Goal: Information Seeking & Learning: Learn about a topic

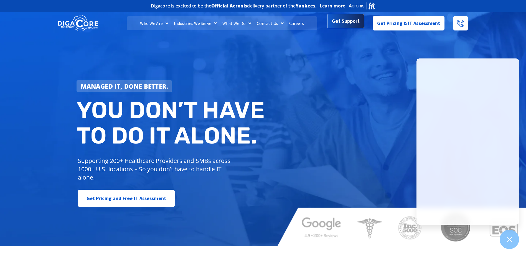
click at [351, 23] on span "Get Support" at bounding box center [346, 21] width 28 height 11
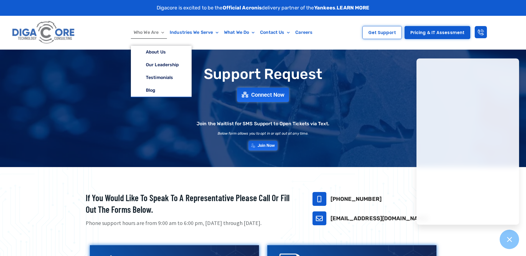
click at [157, 34] on link "Who We Are" at bounding box center [149, 32] width 36 height 13
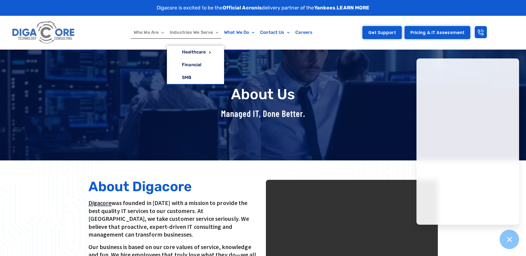
click at [388, 29] on link "Get Support" at bounding box center [381, 32] width 39 height 13
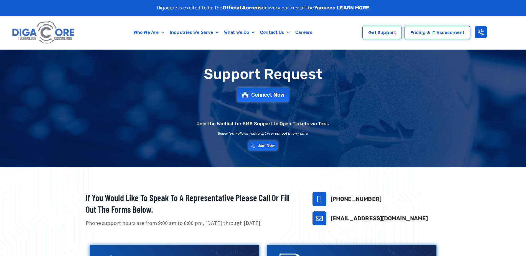
click at [421, 34] on span "Pricing & IT Assessment" at bounding box center [437, 33] width 54 height 4
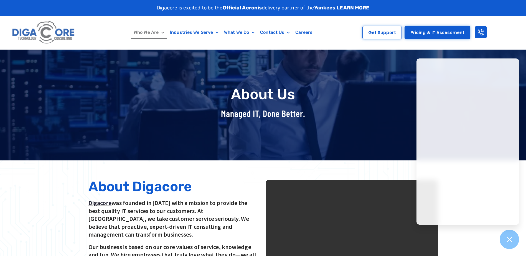
click at [54, 39] on img at bounding box center [44, 33] width 66 height 28
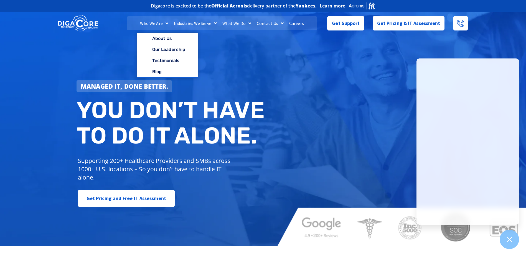
click at [156, 21] on link "Who We Are" at bounding box center [154, 23] width 34 height 14
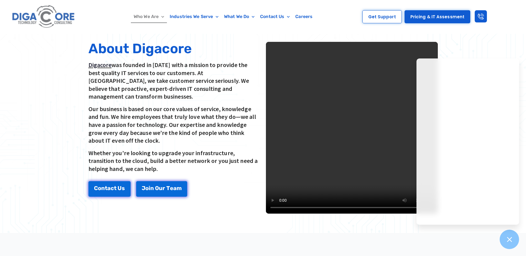
scroll to position [138, 0]
click at [493, 43] on div at bounding box center [263, 127] width 526 height 211
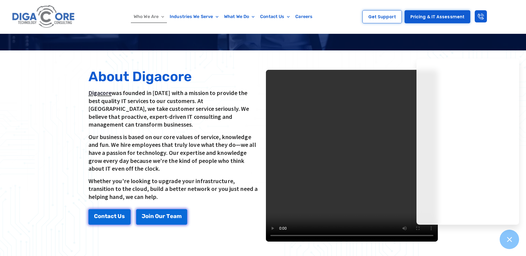
scroll to position [110, 0]
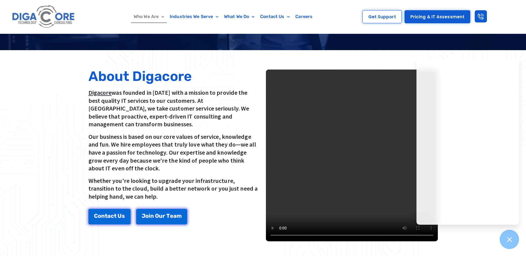
click at [326, 203] on video at bounding box center [352, 156] width 172 height 172
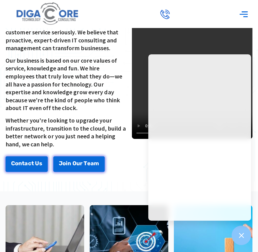
scroll to position [189, 0]
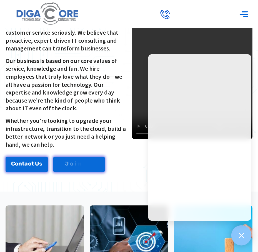
click at [240, 233] on icon at bounding box center [240, 235] width 7 height 7
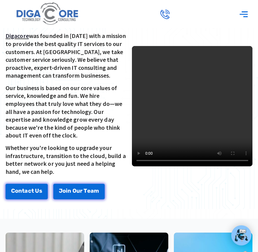
scroll to position [161, 0]
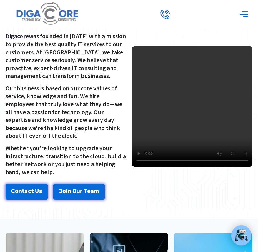
click at [177, 102] on video at bounding box center [192, 106] width 121 height 121
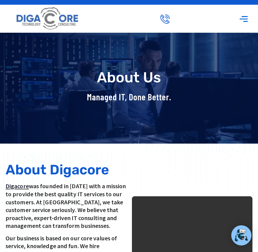
scroll to position [0, 0]
